Goal: Check status

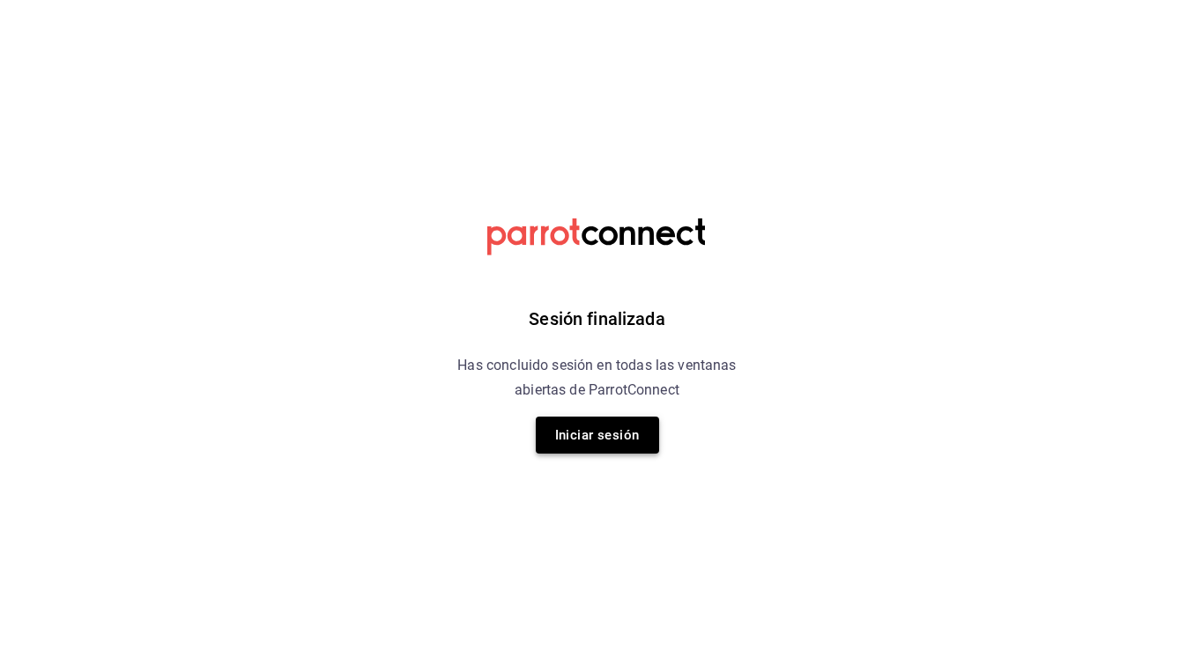
click at [584, 439] on button "Iniciar sesión" at bounding box center [597, 435] width 123 height 37
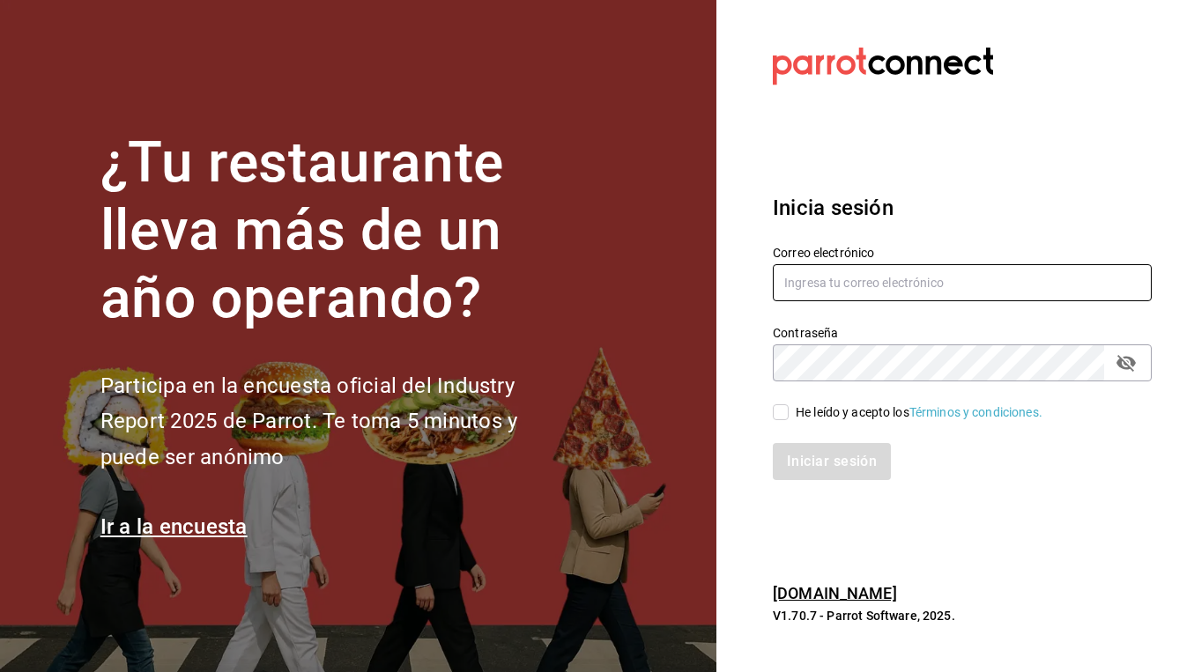
click at [795, 281] on input "text" at bounding box center [962, 282] width 379 height 37
type input "[EMAIL_ADDRESS][DOMAIN_NAME]"
click at [835, 411] on div "He leído y acepto los Términos y condiciones." at bounding box center [919, 413] width 247 height 19
click at [789, 411] on input "He leído y acepto los Términos y condiciones." at bounding box center [781, 412] width 16 height 16
checkbox input "true"
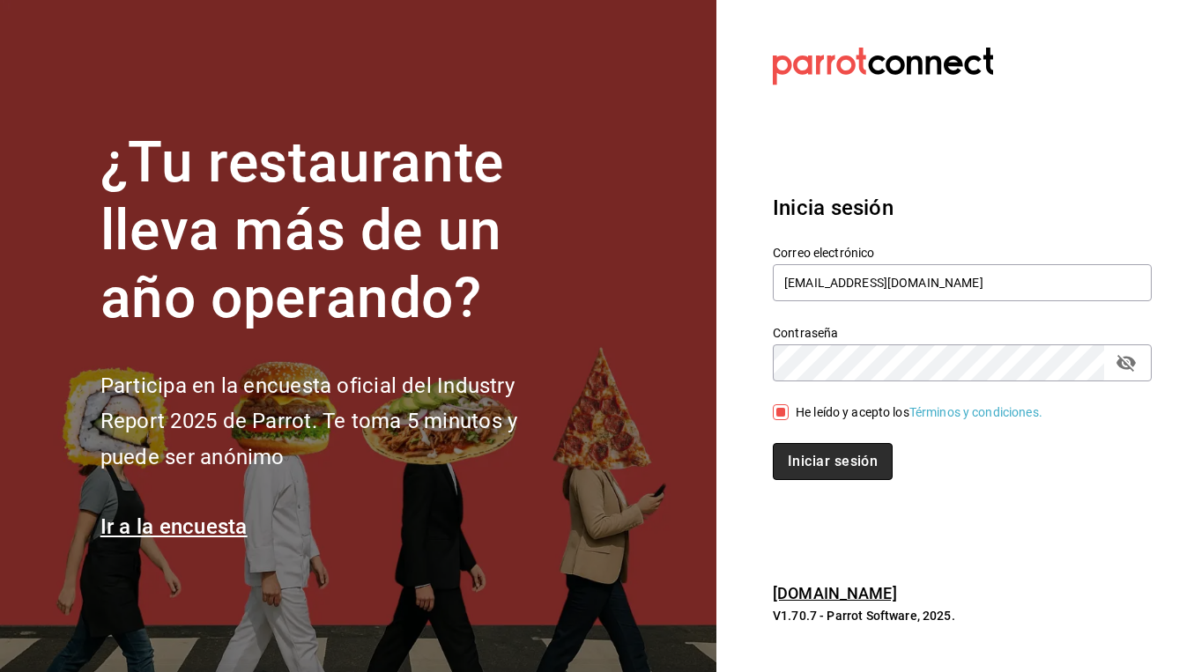
click at [811, 453] on button "Iniciar sesión" at bounding box center [833, 461] width 120 height 37
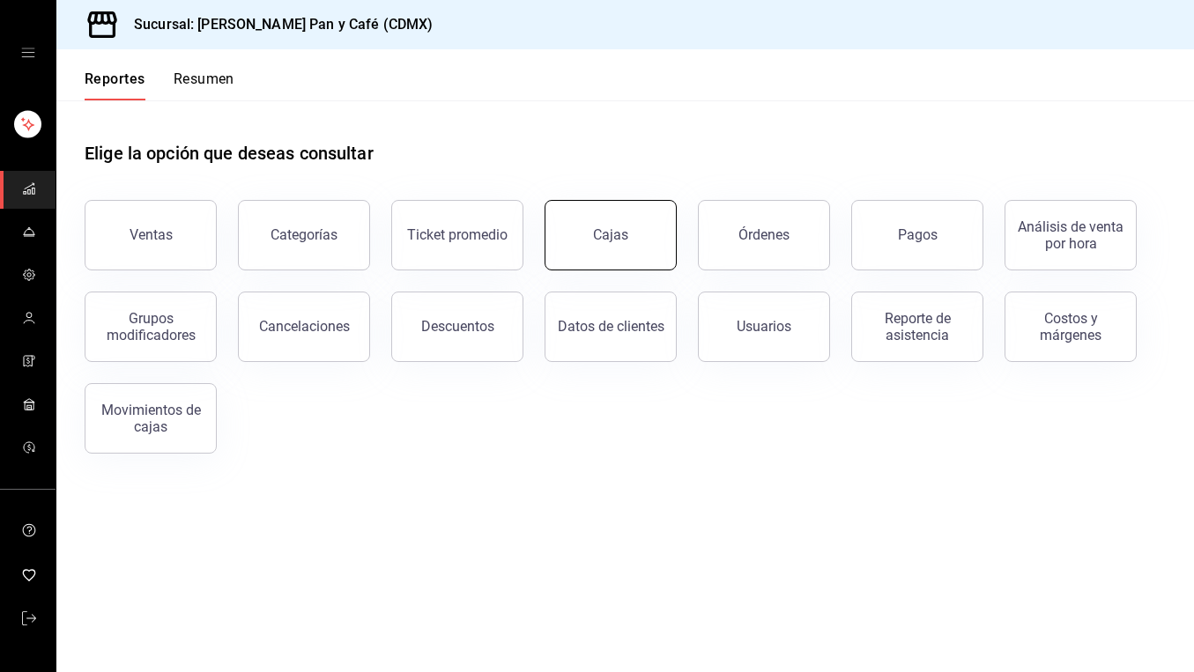
click at [629, 246] on link "Cajas" at bounding box center [610, 235] width 132 height 70
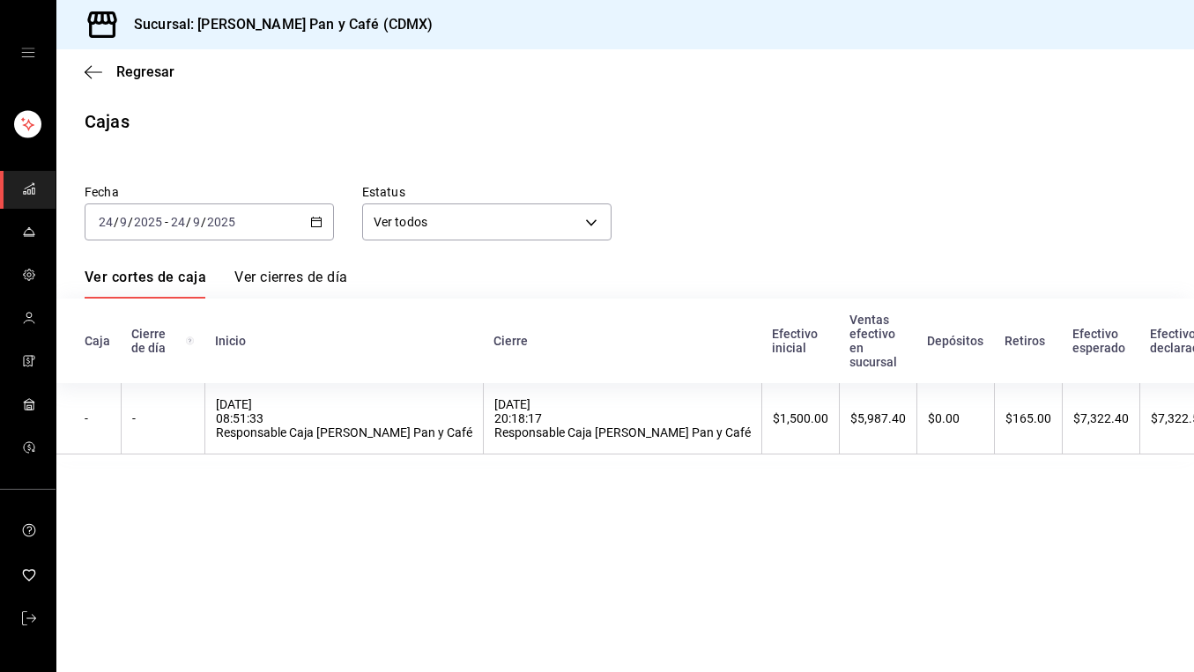
click at [522, 553] on main "Regresar Cajas Fecha [DATE] [DATE] - [DATE] [DATE] Estatus Ver todos ALL Ver co…" at bounding box center [624, 360] width 1137 height 623
